Goal: Navigation & Orientation: Find specific page/section

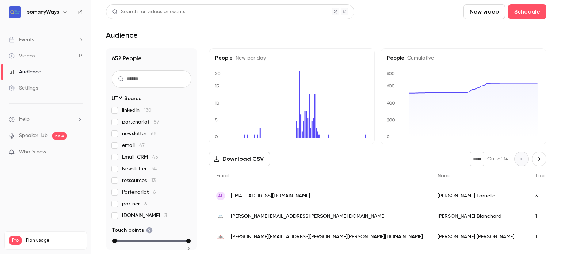
click at [57, 16] on div "somanyWays" at bounding box center [49, 12] width 45 height 9
click at [58, 10] on div "somanyWays" at bounding box center [49, 12] width 45 height 9
click at [63, 13] on icon "button" at bounding box center [65, 12] width 6 height 6
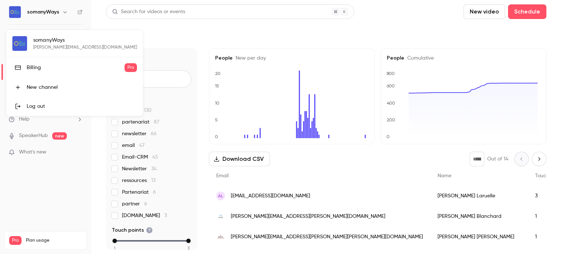
click at [99, 19] on div at bounding box center [280, 127] width 561 height 254
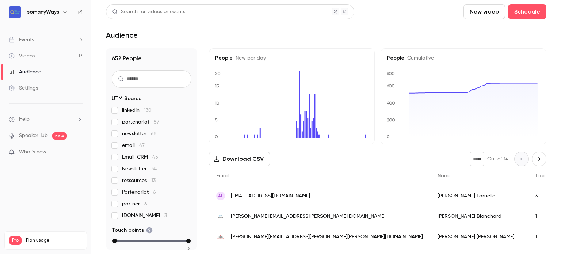
click at [25, 39] on div "Events" at bounding box center [21, 39] width 25 height 7
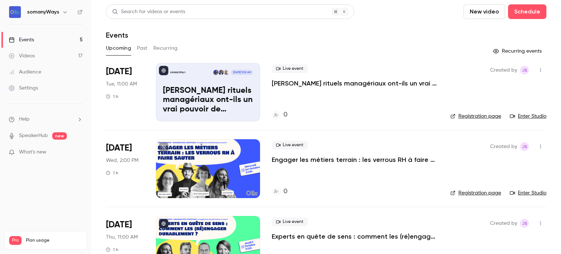
click at [49, 57] on link "Videos 17" at bounding box center [45, 56] width 91 height 16
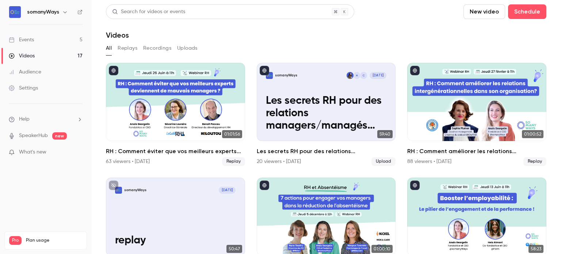
click at [34, 87] on div "Settings" at bounding box center [23, 87] width 29 height 7
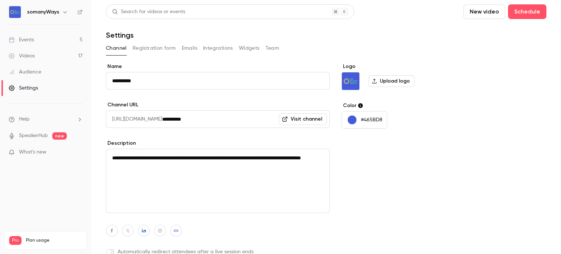
click at [21, 42] on div "Events" at bounding box center [21, 39] width 25 height 7
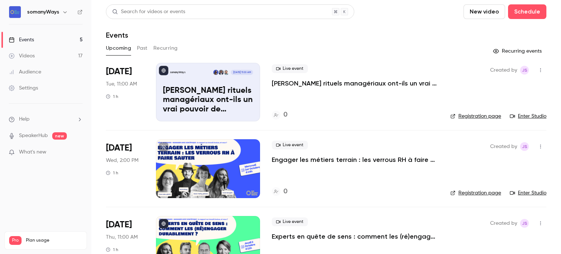
click at [49, 12] on h6 "somanyWays" at bounding box center [43, 11] width 32 height 7
click at [63, 13] on icon "button" at bounding box center [65, 12] width 6 height 6
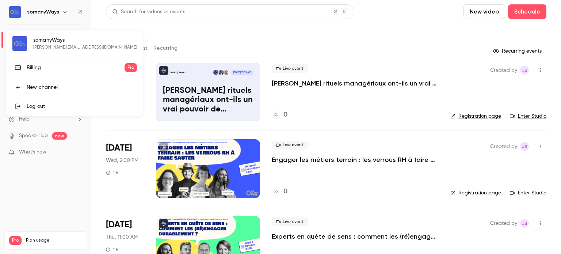
click at [212, 29] on div at bounding box center [280, 127] width 561 height 254
